Goal: Task Accomplishment & Management: Manage account settings

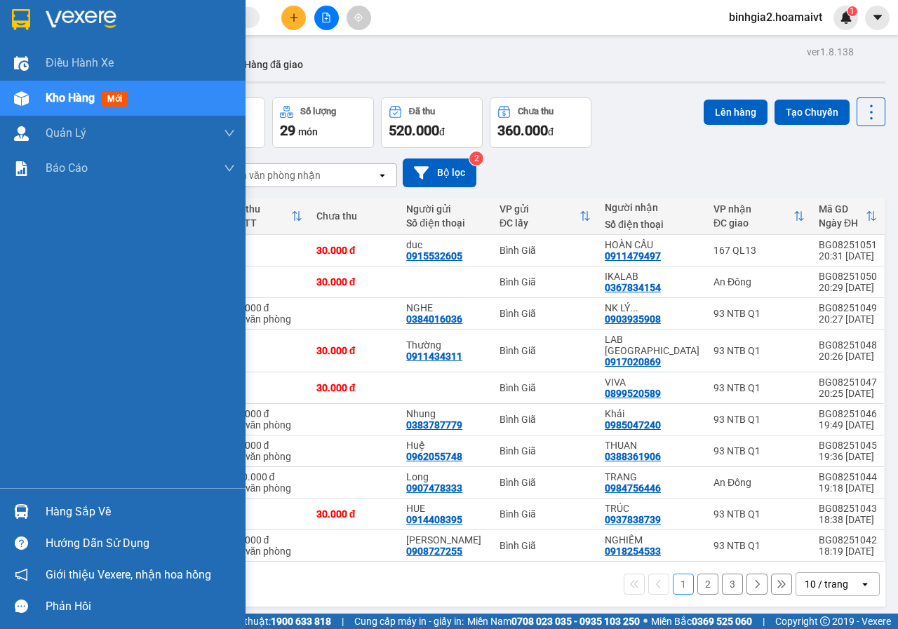
click at [67, 502] on div "Hàng sắp về" at bounding box center [140, 512] width 189 height 21
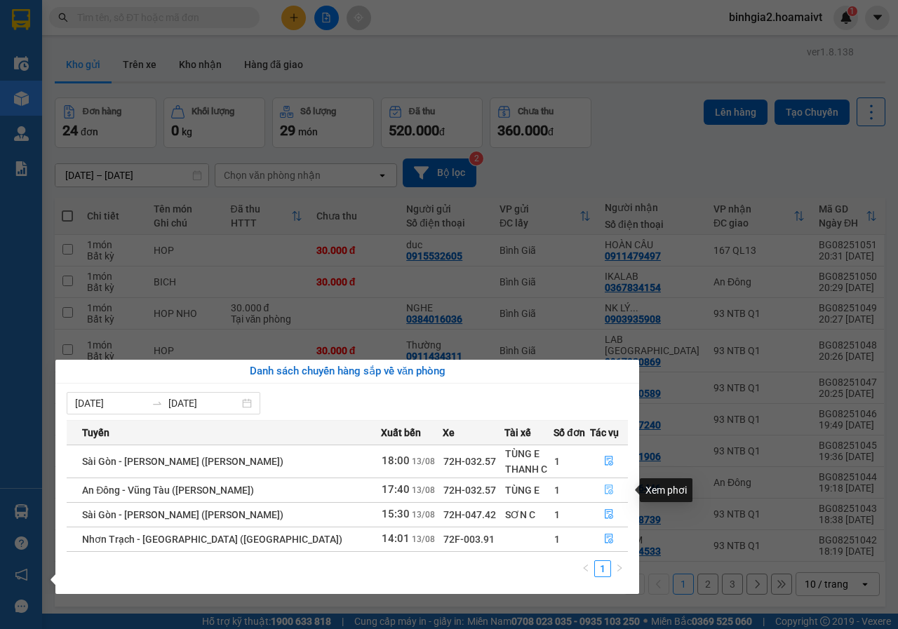
click at [604, 490] on icon "file-done" at bounding box center [609, 490] width 10 height 10
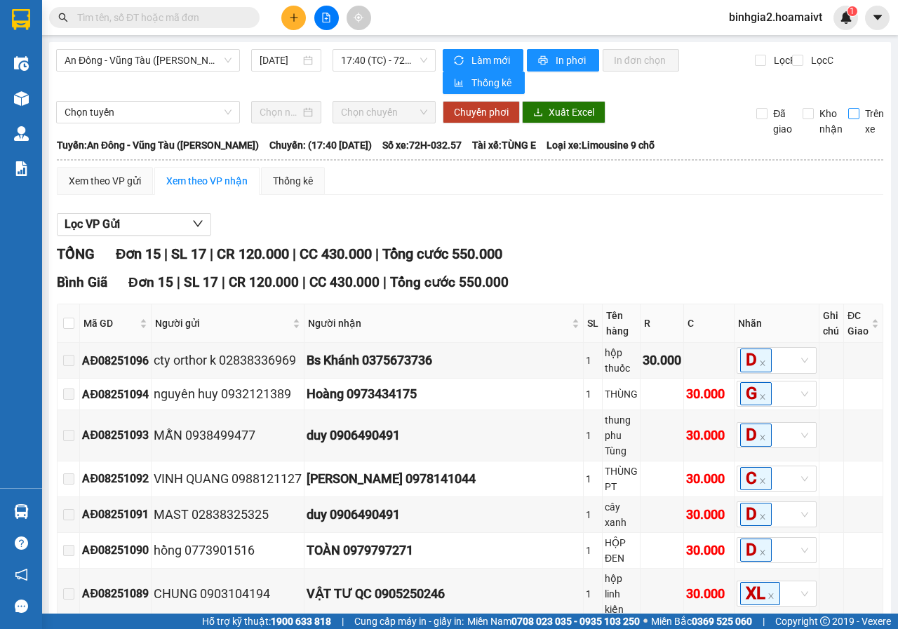
click at [848, 115] on input "Trên xe" at bounding box center [853, 113] width 11 height 11
checkbox input "true"
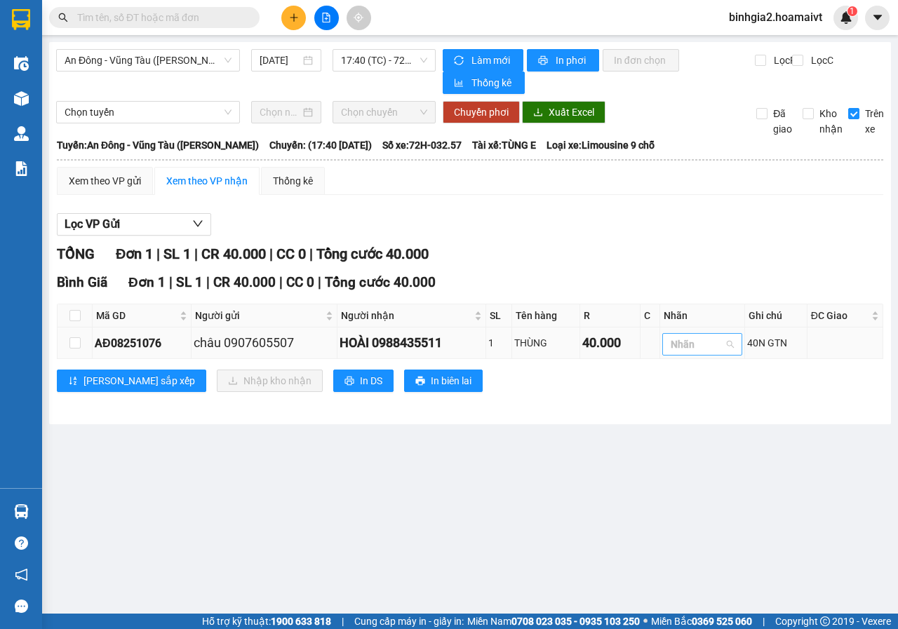
click at [683, 349] on div at bounding box center [695, 344] width 59 height 17
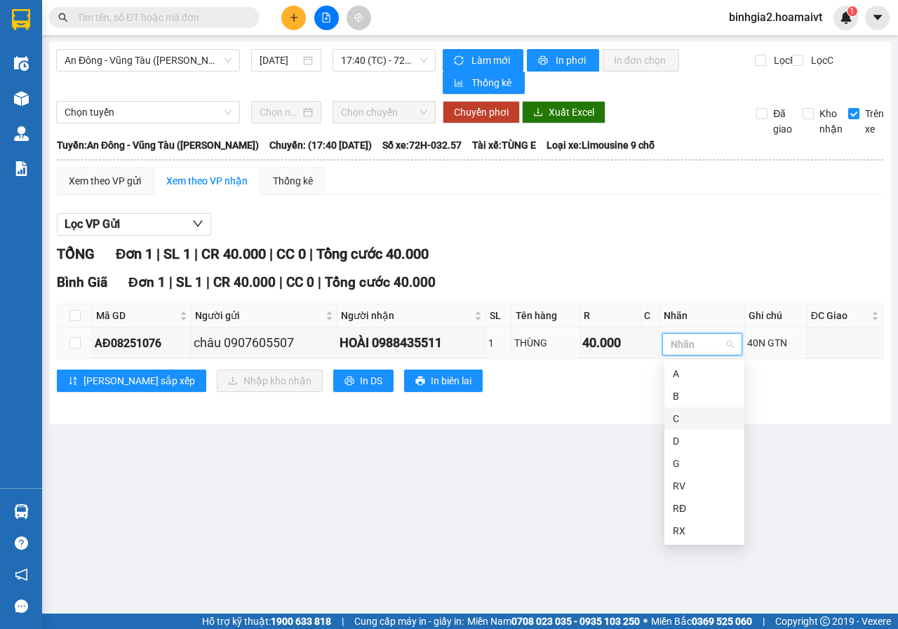
click at [689, 418] on div "C" at bounding box center [704, 418] width 63 height 15
click at [551, 541] on main "An Đông - Vũng Tàu (Hàng Hoá) 13/08/2025 17:40 (TC) - 72H-032.57 Làm mới In p…" at bounding box center [449, 307] width 898 height 614
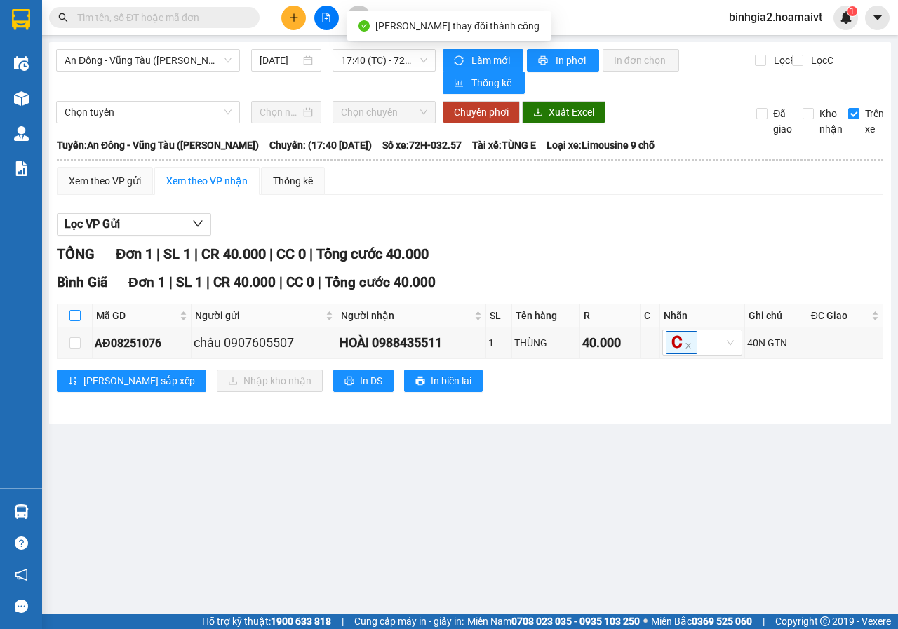
click at [78, 316] on input "checkbox" at bounding box center [74, 315] width 11 height 11
checkbox input "true"
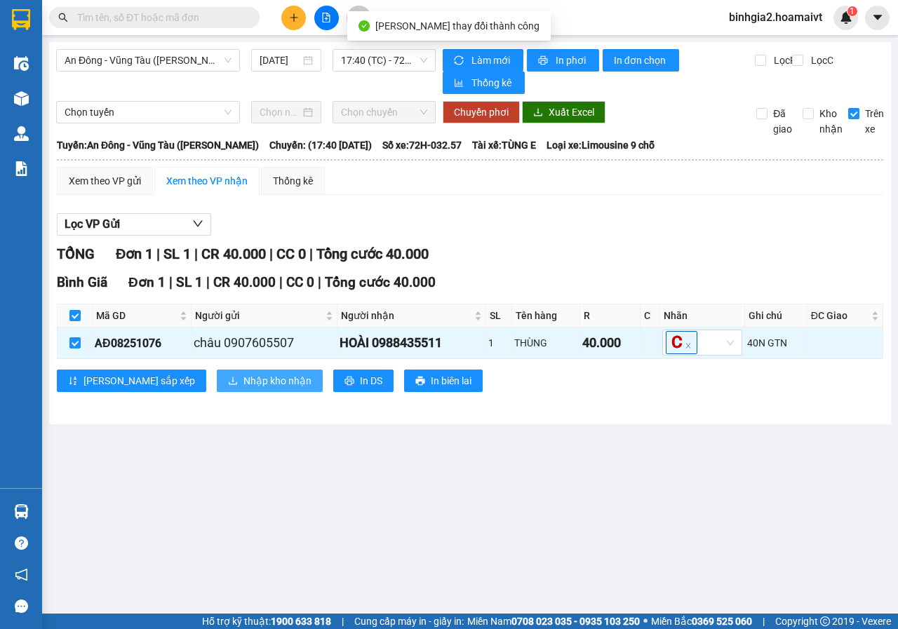
click at [243, 380] on span "Nhập kho nhận" at bounding box center [277, 380] width 68 height 15
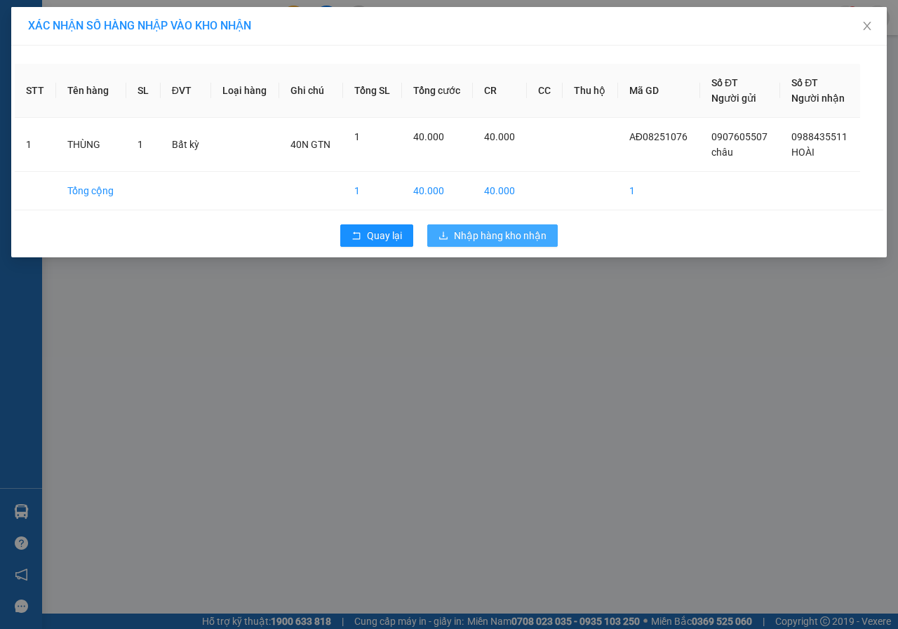
click at [500, 235] on span "Nhập hàng kho nhận" at bounding box center [500, 235] width 93 height 15
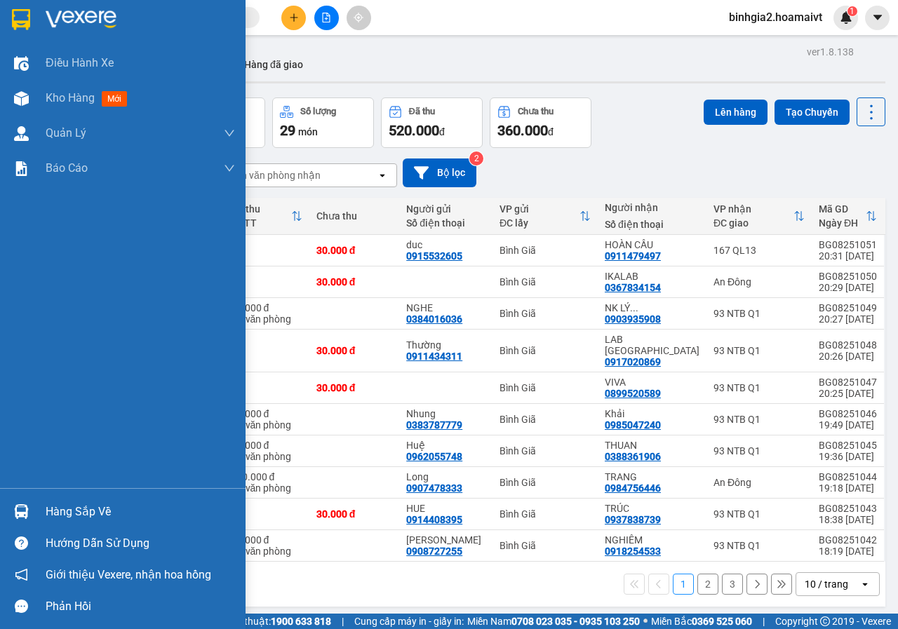
click at [67, 516] on div "Hàng sắp về" at bounding box center [140, 512] width 189 height 21
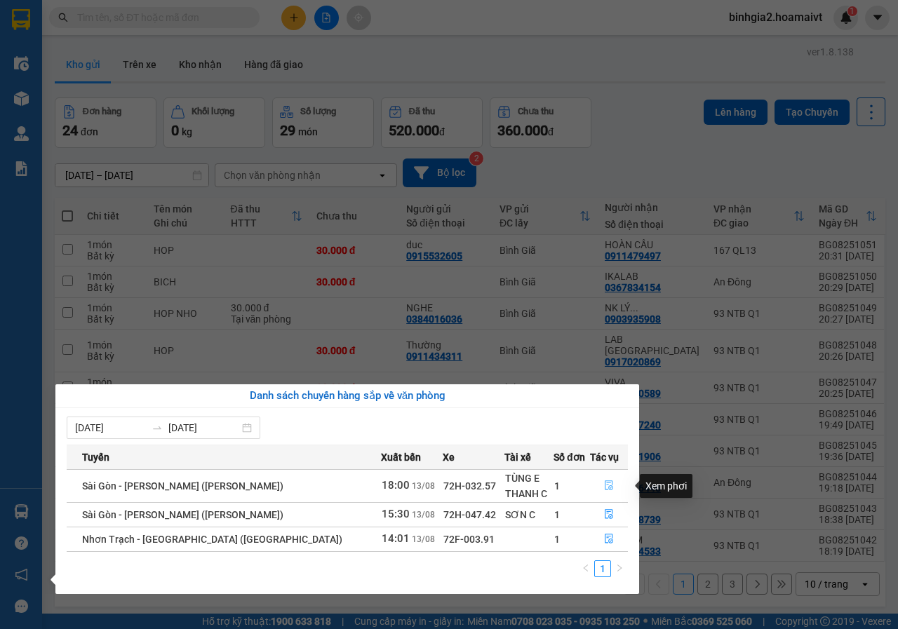
click at [604, 484] on icon "file-done" at bounding box center [609, 486] width 10 height 10
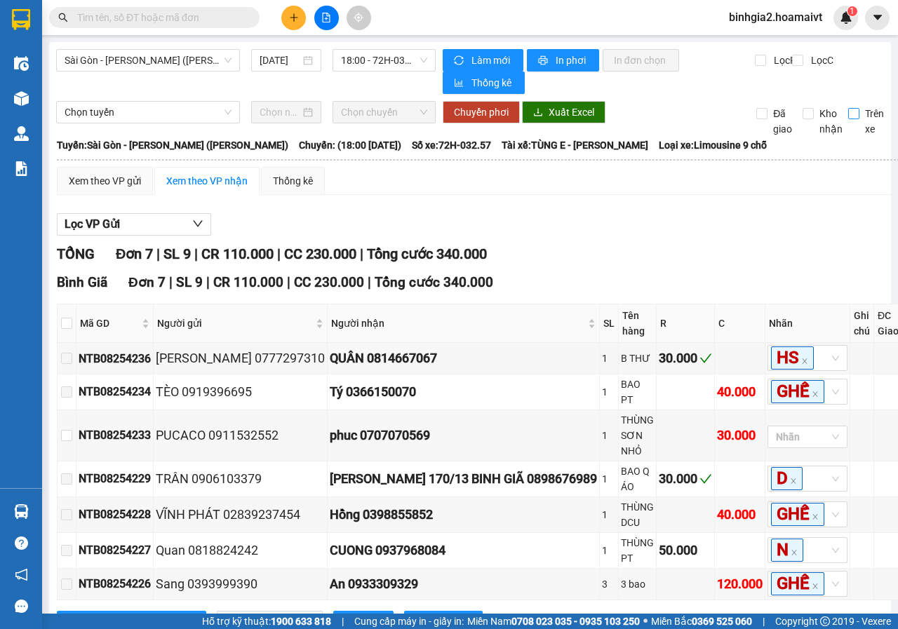
click at [848, 110] on input "Trên xe" at bounding box center [853, 113] width 11 height 11
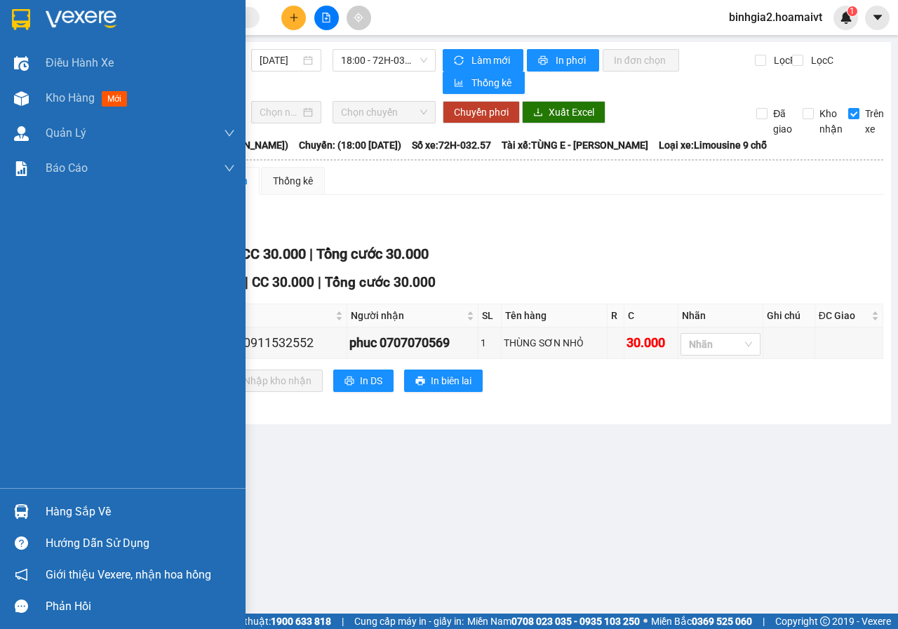
click at [73, 508] on div "Hàng sắp về" at bounding box center [140, 512] width 189 height 21
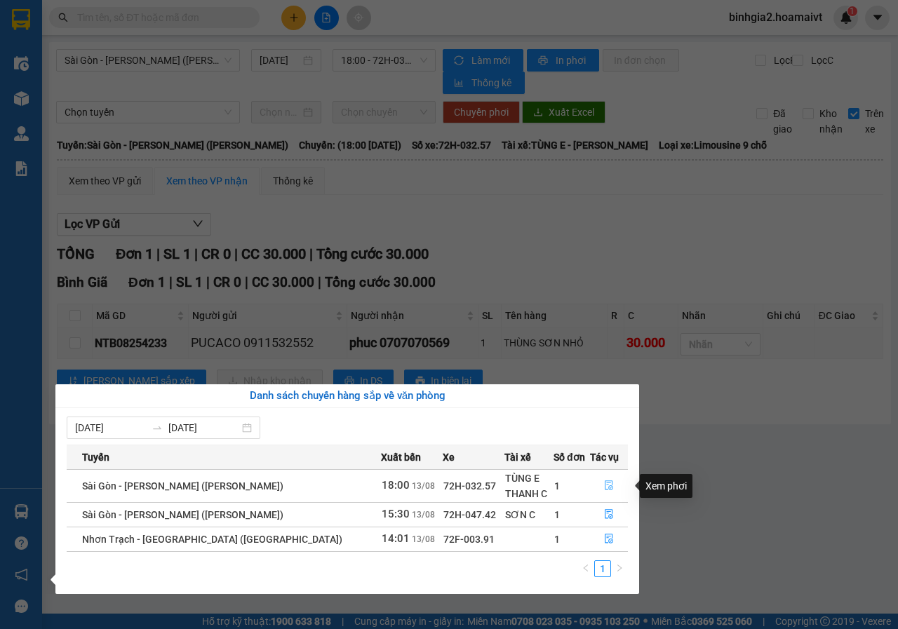
click at [605, 486] on icon "file-done" at bounding box center [609, 486] width 8 height 10
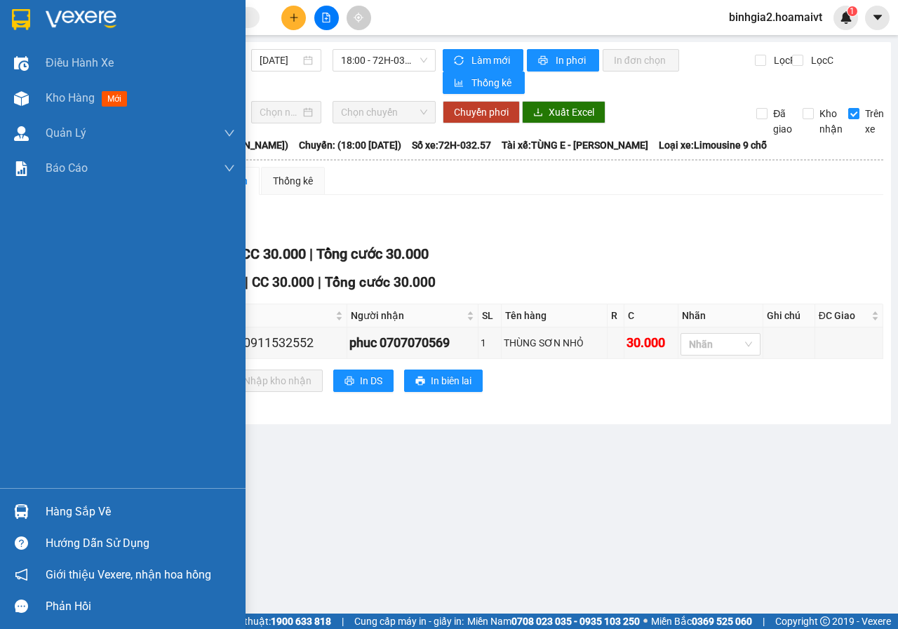
click at [62, 509] on div "Hàng sắp về" at bounding box center [140, 512] width 189 height 21
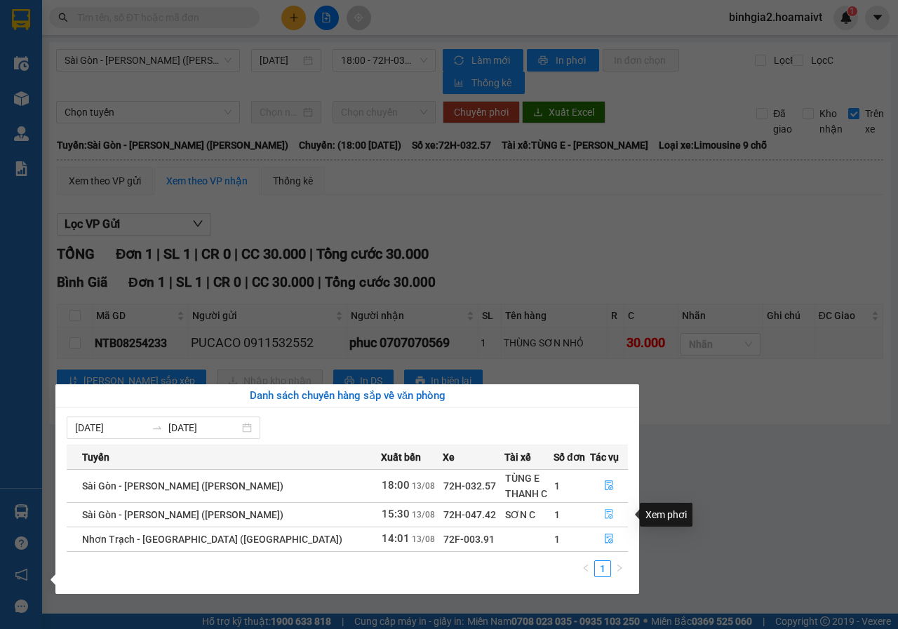
click at [604, 515] on icon "file-done" at bounding box center [609, 514] width 10 height 10
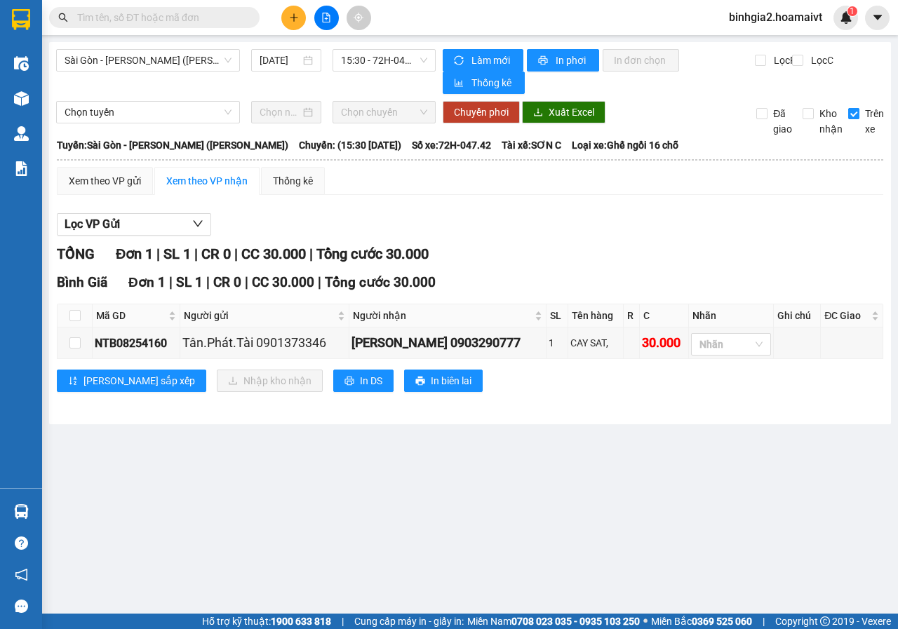
click at [853, 112] on input "Trên xe" at bounding box center [853, 113] width 11 height 11
checkbox input "false"
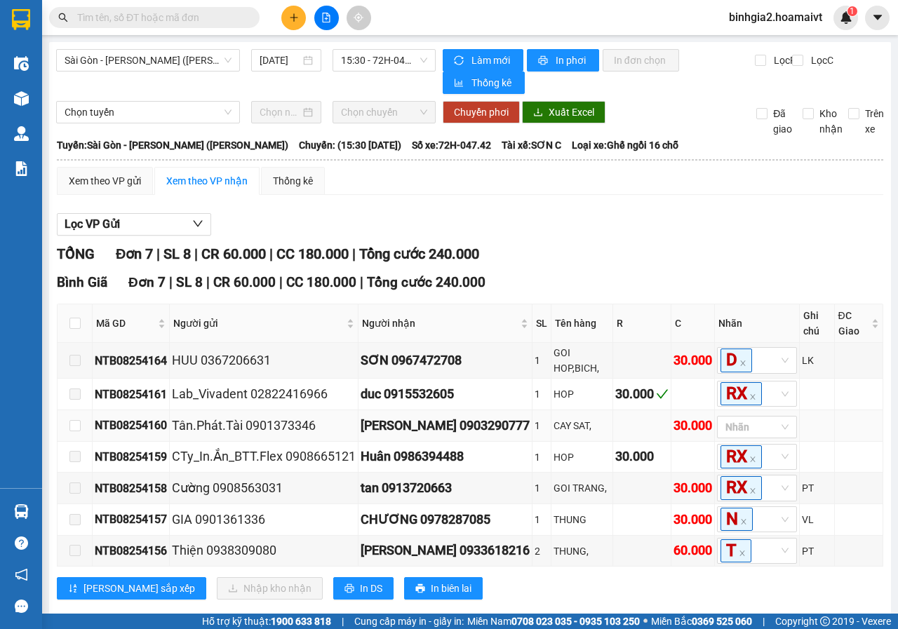
click at [485, 427] on div "[PERSON_NAME] 0903290777" at bounding box center [445, 426] width 169 height 20
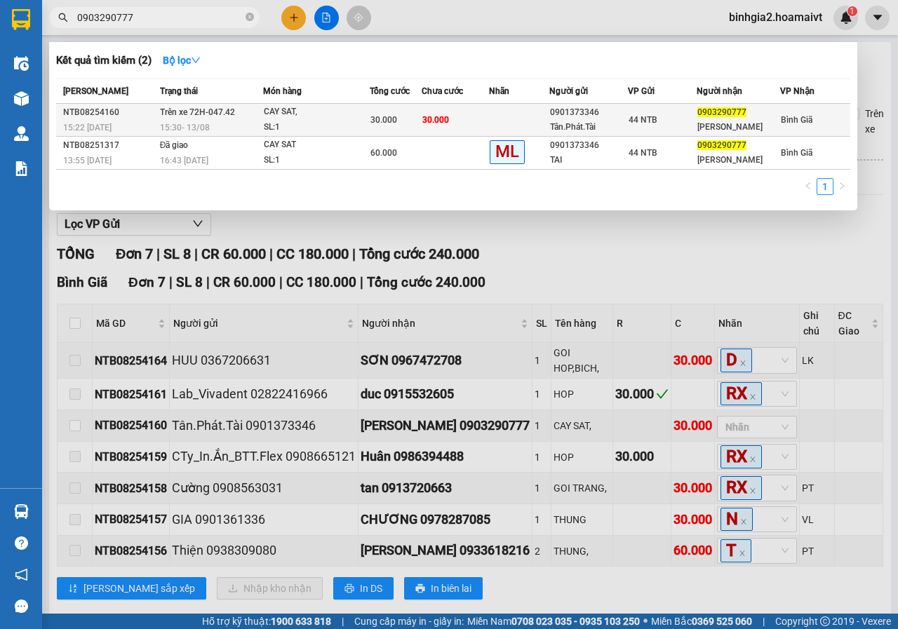
type input "0903290777"
click at [484, 112] on td "30.000" at bounding box center [455, 120] width 67 height 33
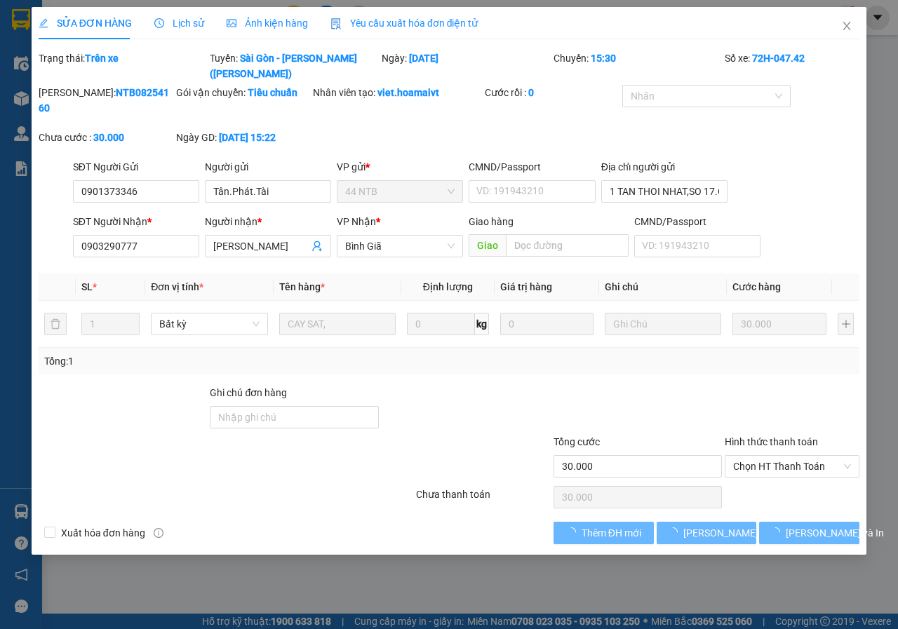
type input "0901373346"
type input "Tân.Phát.Tài"
type input "1 TAN THOI NHAT,SO 17.Q12."
type input "0903290777"
type input "[PERSON_NAME]"
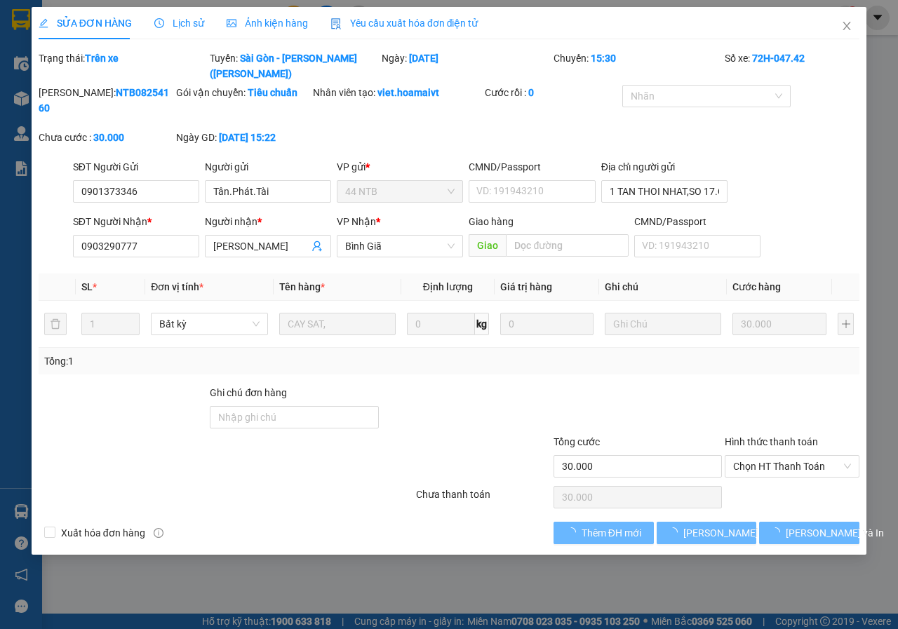
type input "30.000"
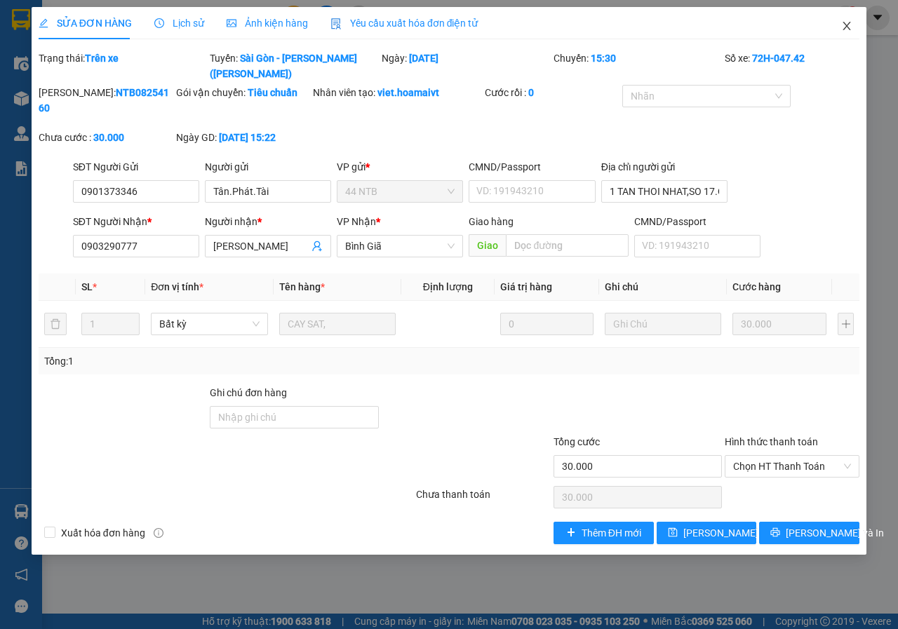
click at [845, 22] on icon "close" at bounding box center [846, 25] width 11 height 11
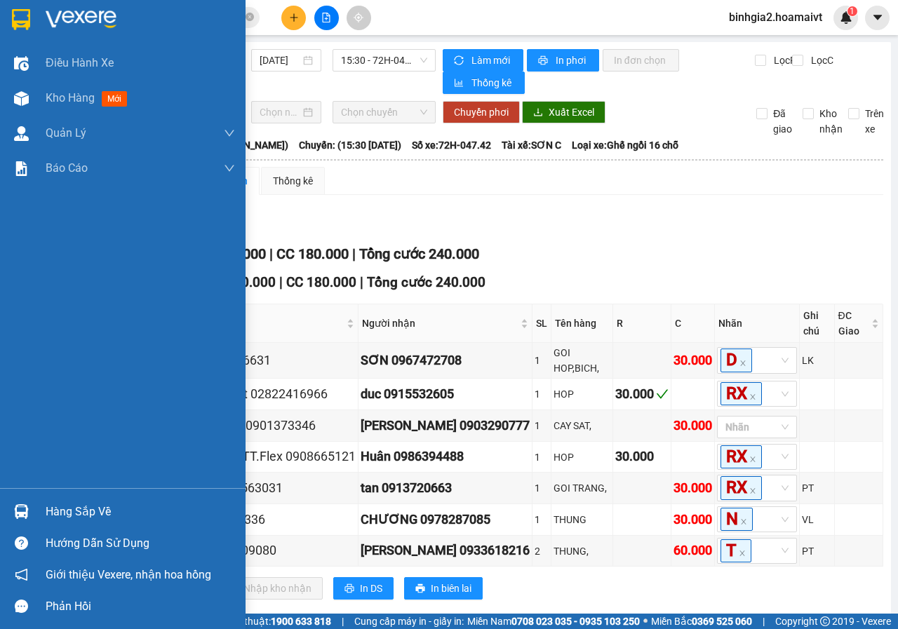
click at [43, 508] on div "Hàng sắp về" at bounding box center [123, 512] width 246 height 32
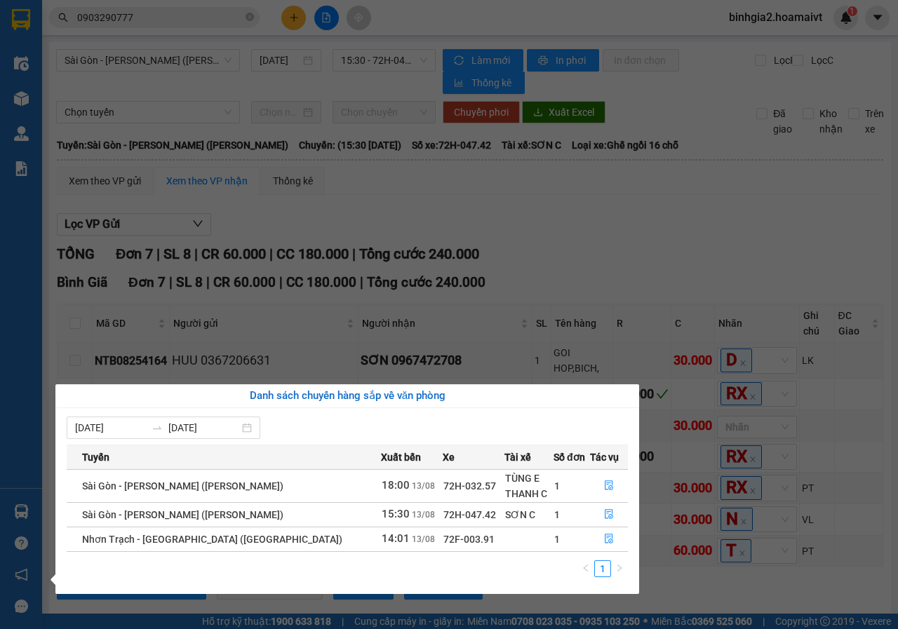
click at [668, 246] on section "Kết quả tìm kiếm ( 2 ) Bộ lọc Mã ĐH Trạng thái Món hàng Tổng cước Chưa cước Nhã…" at bounding box center [449, 314] width 898 height 629
